Goal: Book appointment/travel/reservation

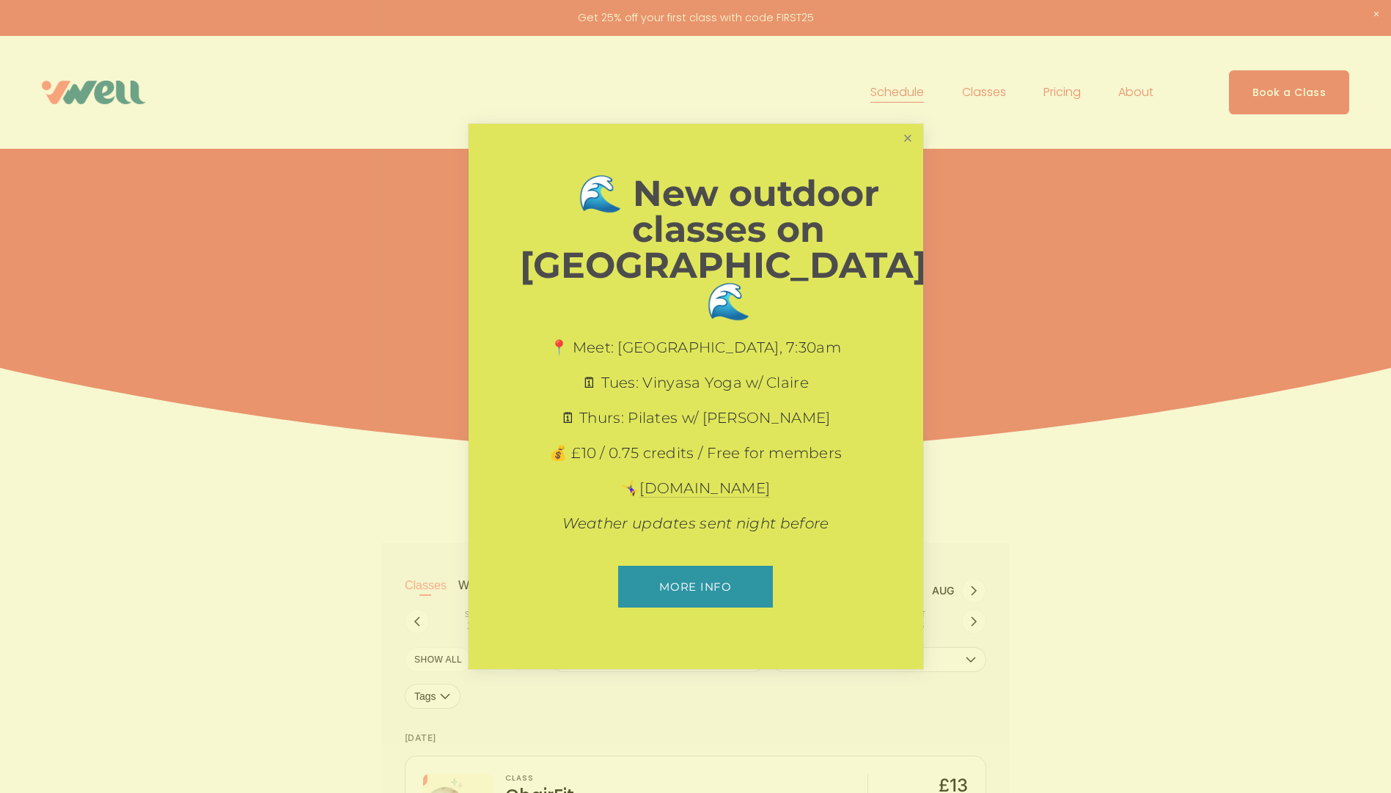
click at [911, 152] on link "Close" at bounding box center [907, 139] width 26 height 26
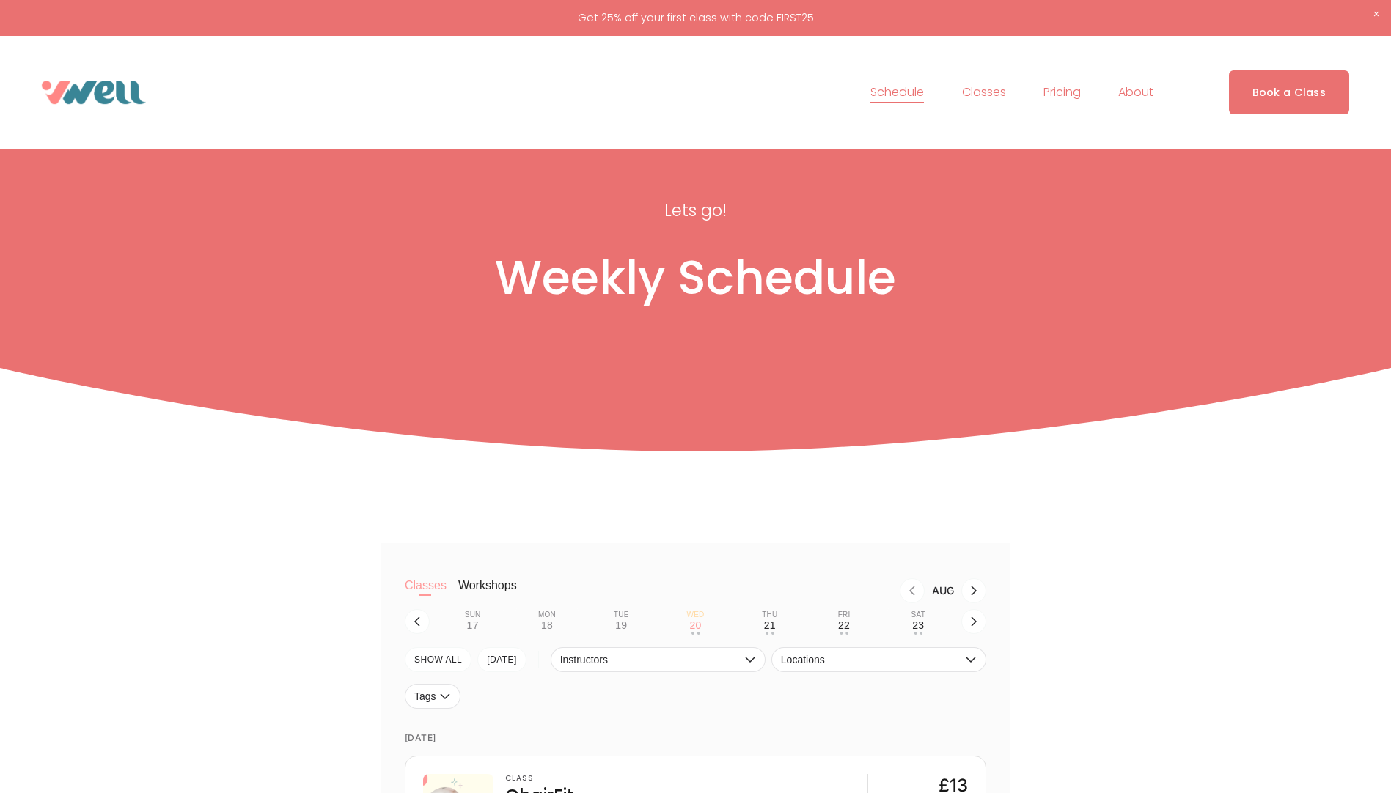
click at [1078, 95] on link "Pricing" at bounding box center [1061, 92] width 37 height 23
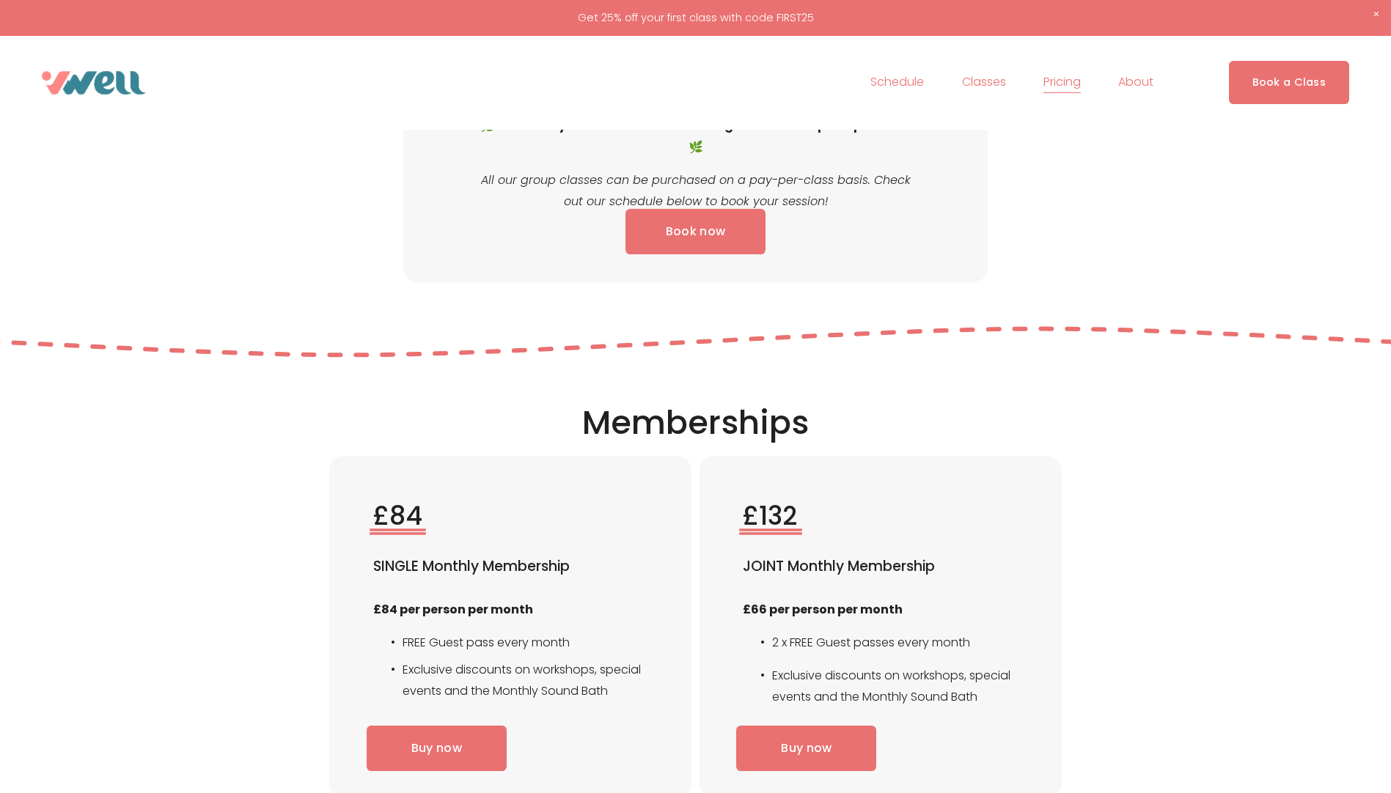
scroll to position [1540, 0]
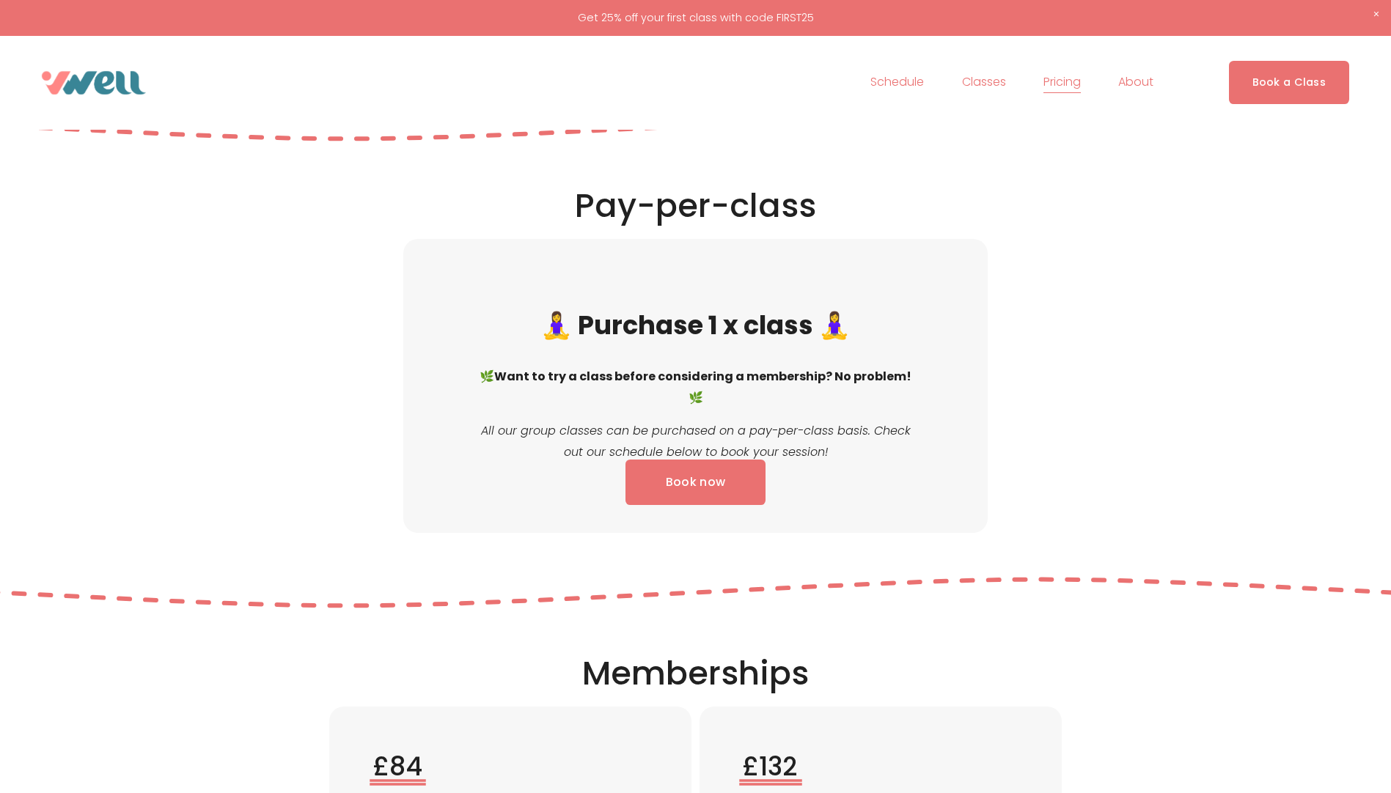
click at [909, 88] on link "Schedule" at bounding box center [897, 82] width 54 height 23
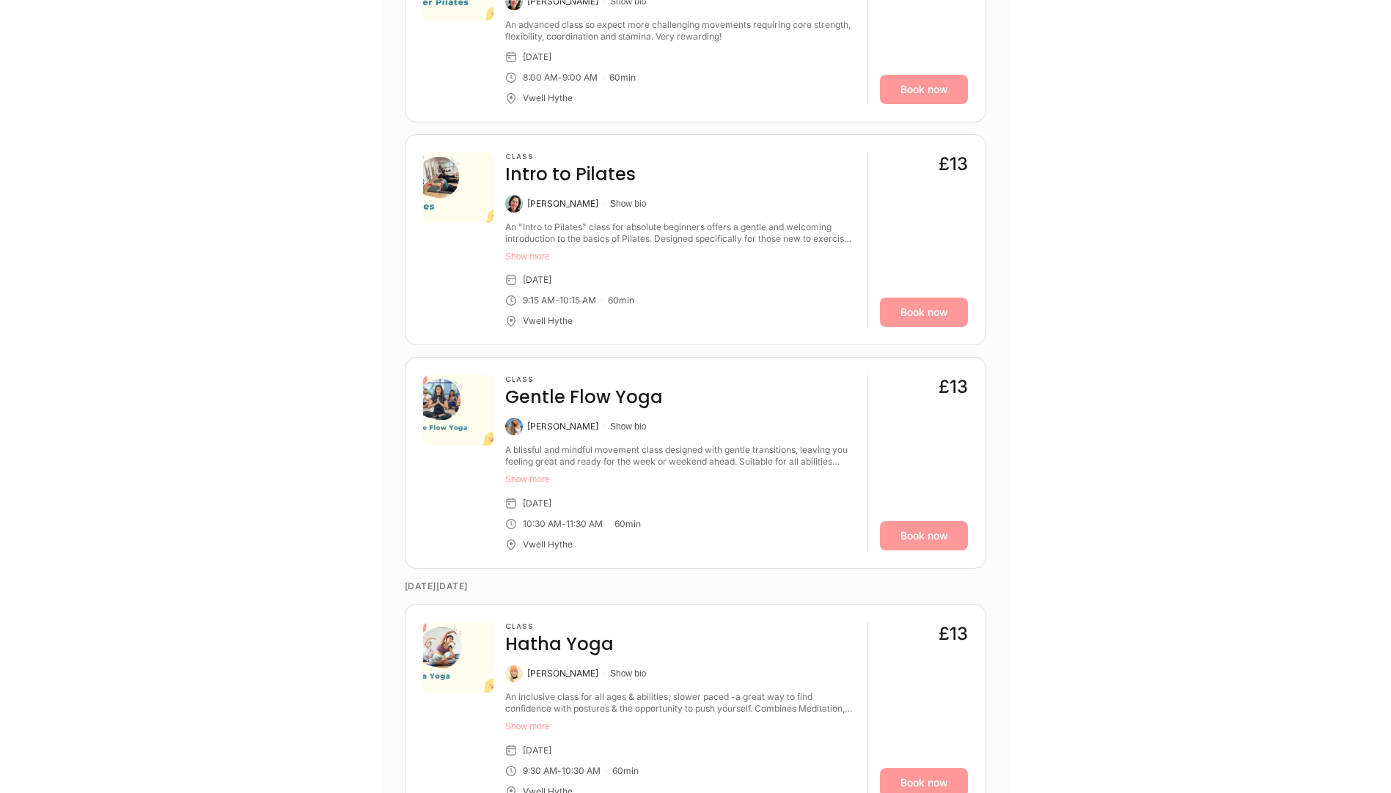
scroll to position [4619, 0]
